Goal: Complete application form

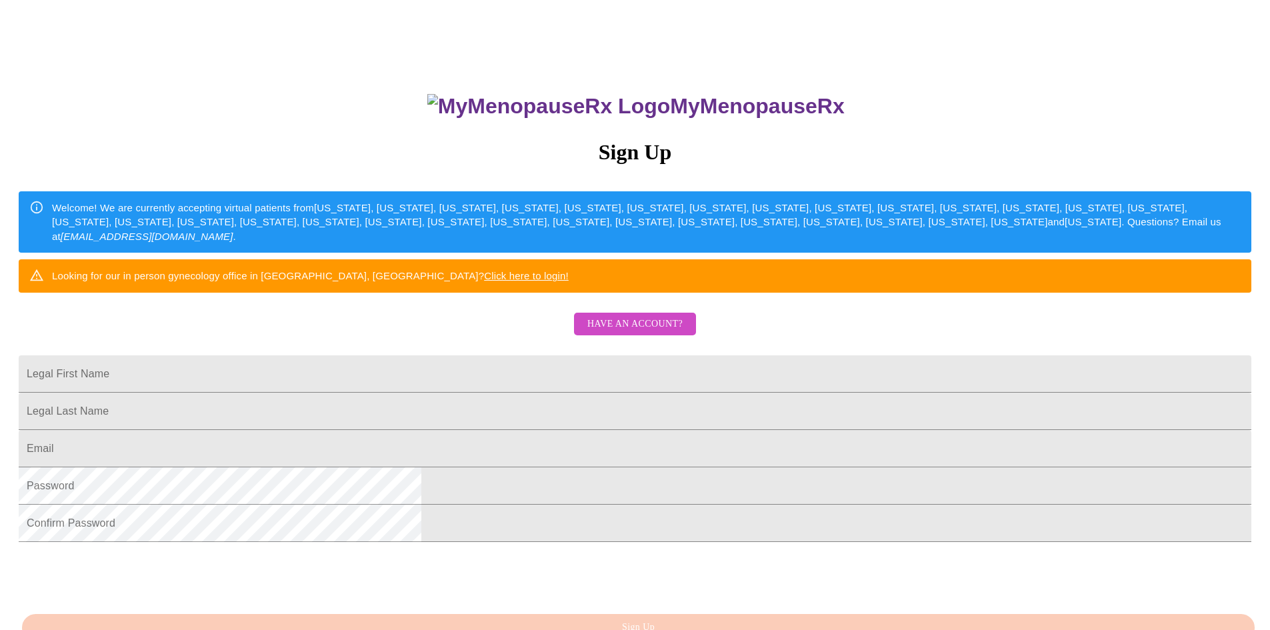
scroll to position [83, 0]
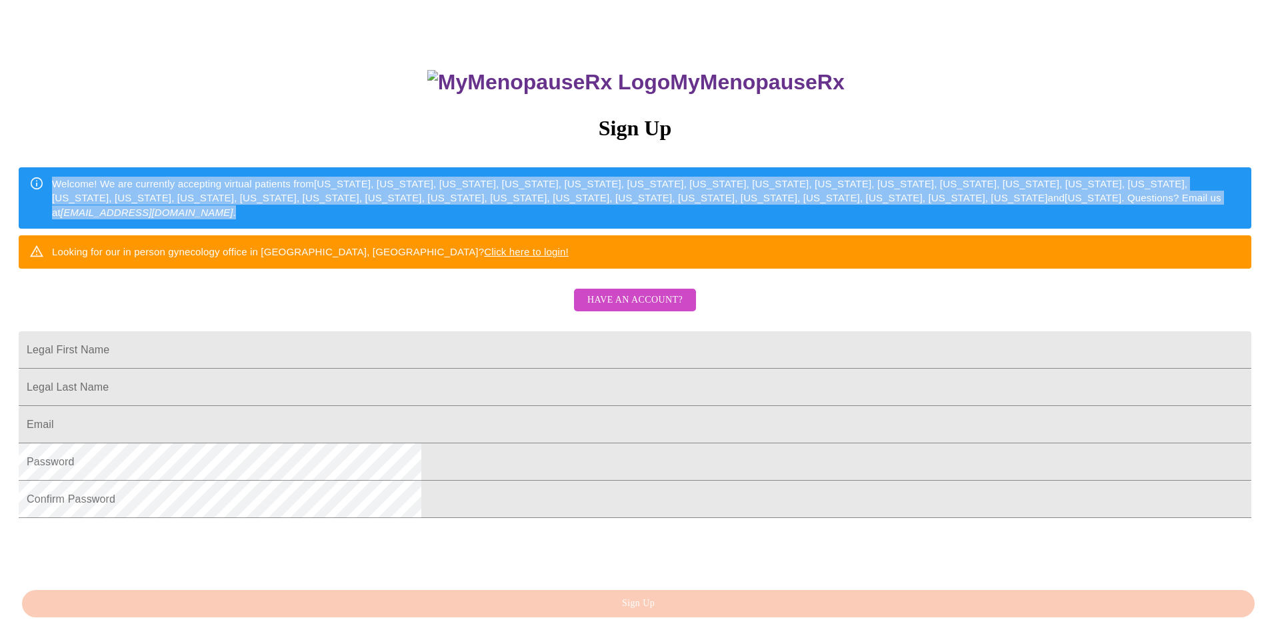
drag, startPoint x: 469, startPoint y: 179, endPoint x: 714, endPoint y: 252, distance: 256.1
click at [714, 225] on div "Welcome! We are currently accepting virtual patients from [US_STATE], [US_STATE…" at bounding box center [646, 197] width 1189 height 53
click at [707, 225] on div "Welcome! We are currently accepting virtual patients from [US_STATE], [US_STATE…" at bounding box center [646, 197] width 1189 height 53
drag, startPoint x: 707, startPoint y: 248, endPoint x: 449, endPoint y: 174, distance: 267.8
click at [449, 174] on div "Welcome! We are currently accepting virtual patients from [US_STATE], [US_STATE…" at bounding box center [635, 197] width 1233 height 61
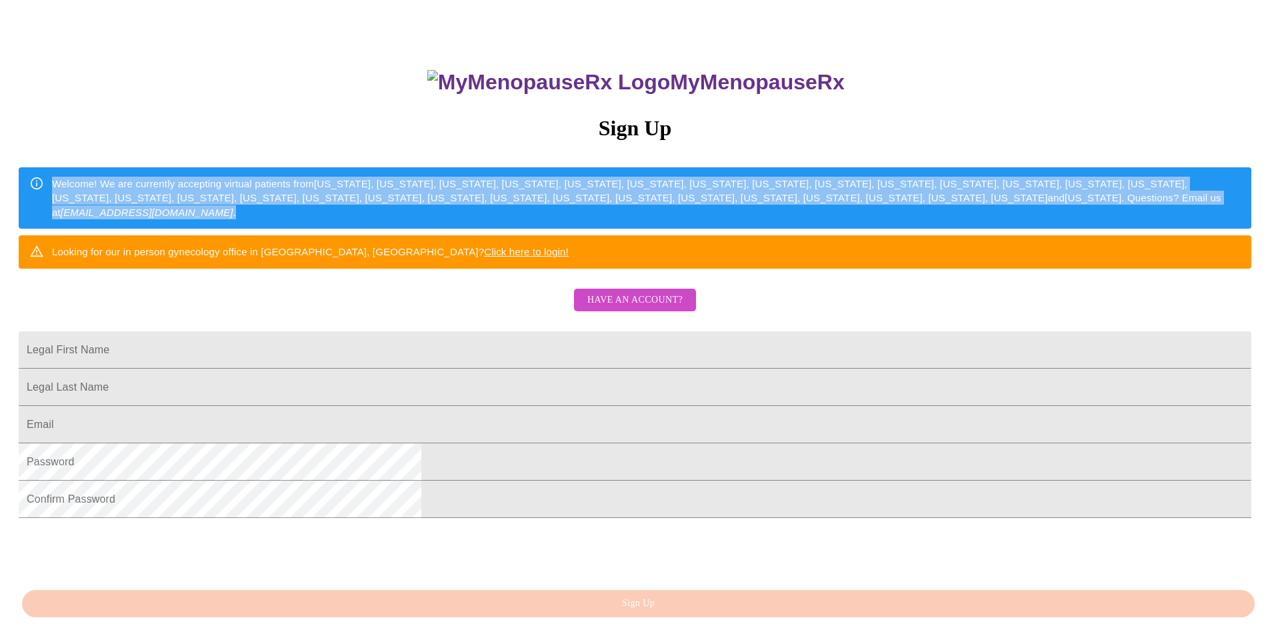
click at [476, 177] on div "Welcome! We are currently accepting virtual patients from [US_STATE], [US_STATE…" at bounding box center [646, 197] width 1189 height 53
drag, startPoint x: 468, startPoint y: 176, endPoint x: 709, endPoint y: 253, distance: 252.8
click at [709, 225] on div "Welcome! We are currently accepting virtual patients from [US_STATE], [US_STATE…" at bounding box center [646, 197] width 1189 height 53
click at [721, 225] on div "Welcome! We are currently accepting virtual patients from [US_STATE], [US_STATE…" at bounding box center [646, 197] width 1189 height 53
drag, startPoint x: 713, startPoint y: 246, endPoint x: 512, endPoint y: 177, distance: 212.3
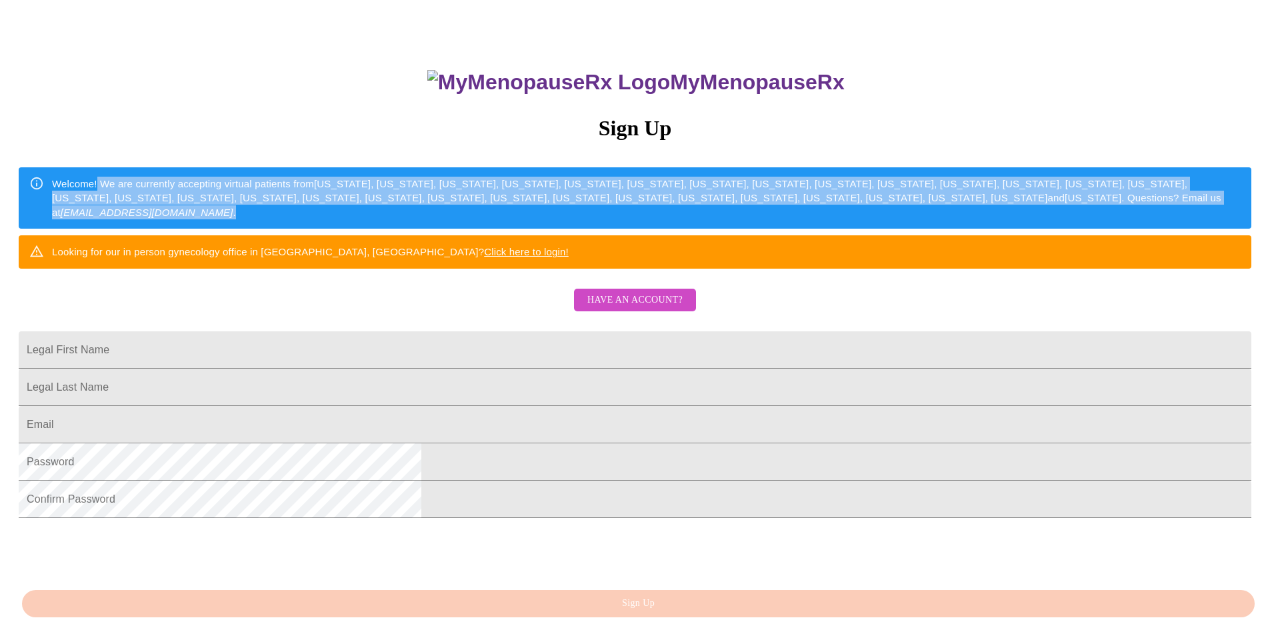
click at [512, 177] on div "Welcome! We are currently accepting virtual patients from [US_STATE], [US_STATE…" at bounding box center [646, 197] width 1189 height 53
click at [511, 177] on div "Welcome! We are currently accepting virtual patients from [US_STATE], [US_STATE…" at bounding box center [646, 197] width 1189 height 53
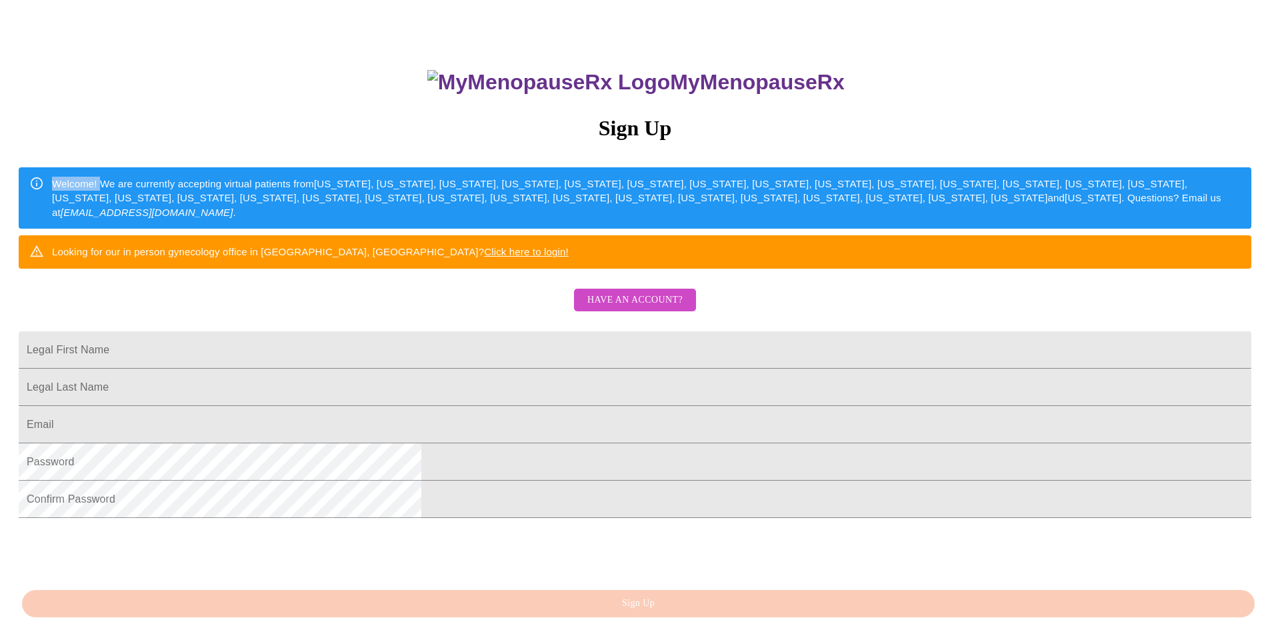
drag, startPoint x: 469, startPoint y: 177, endPoint x: 516, endPoint y: 181, distance: 47.5
click at [516, 181] on div "Welcome! We are currently accepting virtual patients from [US_STATE], [US_STATE…" at bounding box center [646, 197] width 1189 height 53
